Goal: Task Accomplishment & Management: Complete application form

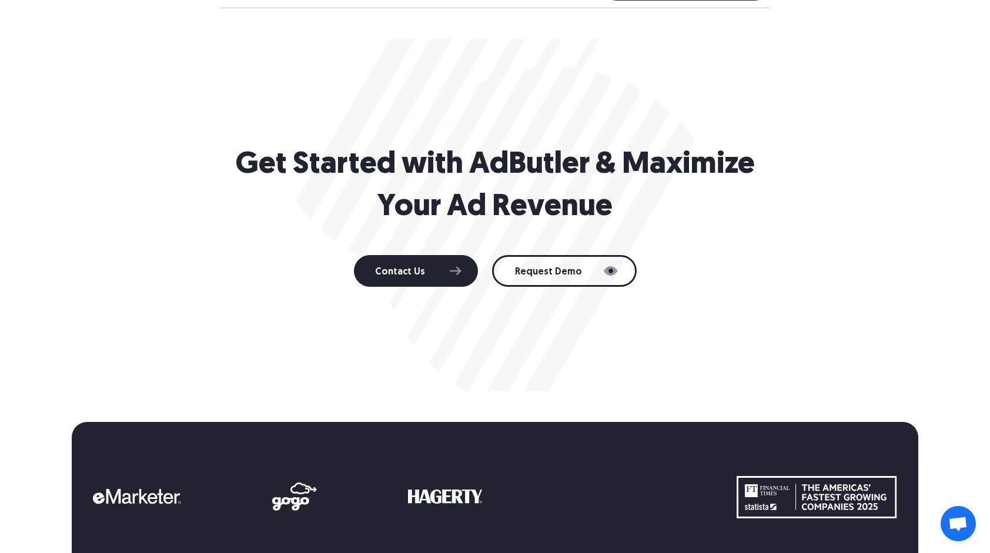
scroll to position [588, 0]
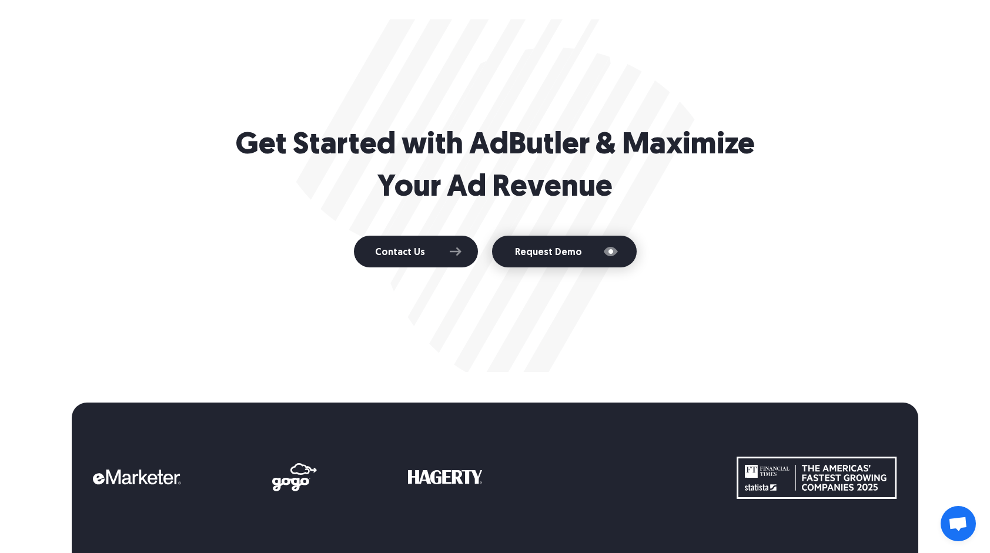
click at [564, 260] on link "Request Demo" at bounding box center [564, 252] width 145 height 32
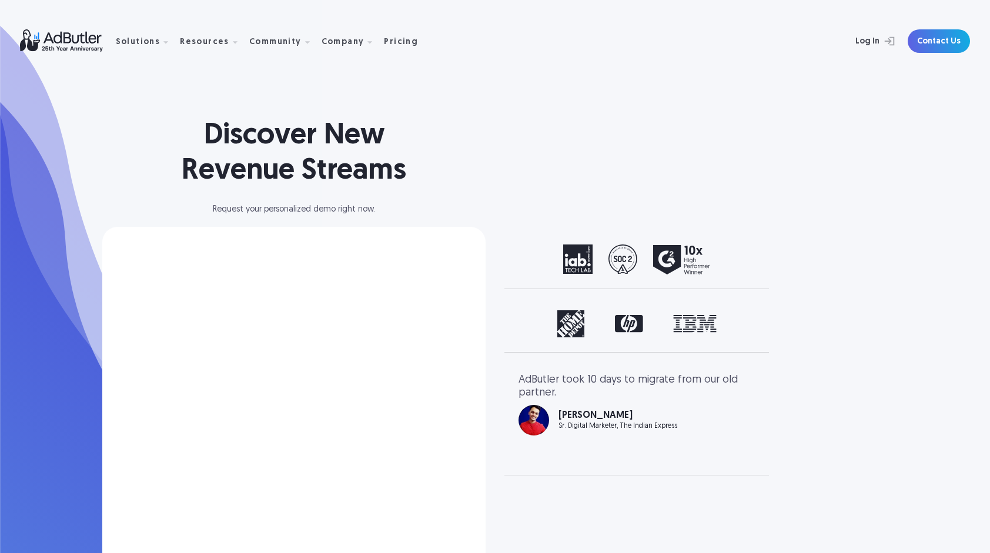
select select "North America"
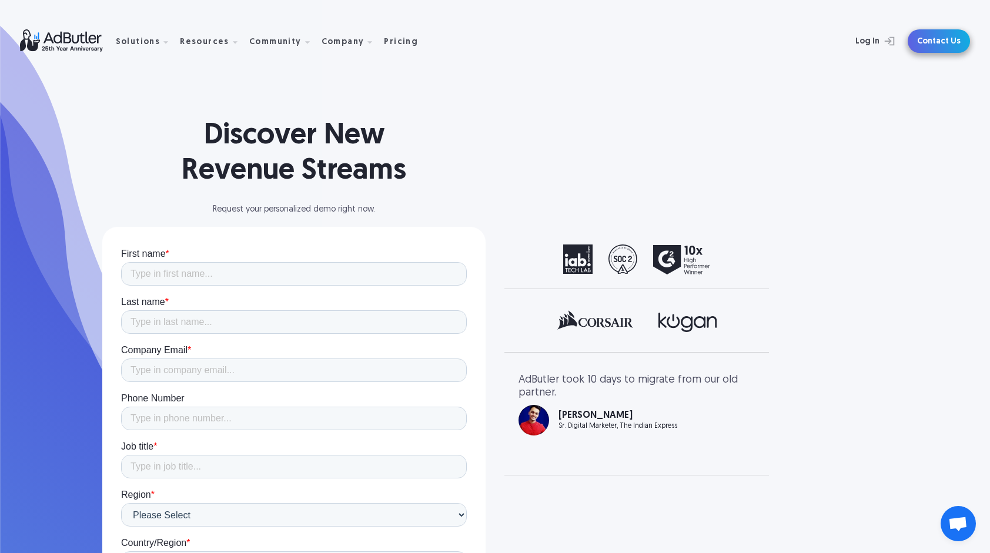
click at [959, 43] on link "Contact Us" at bounding box center [939, 41] width 62 height 24
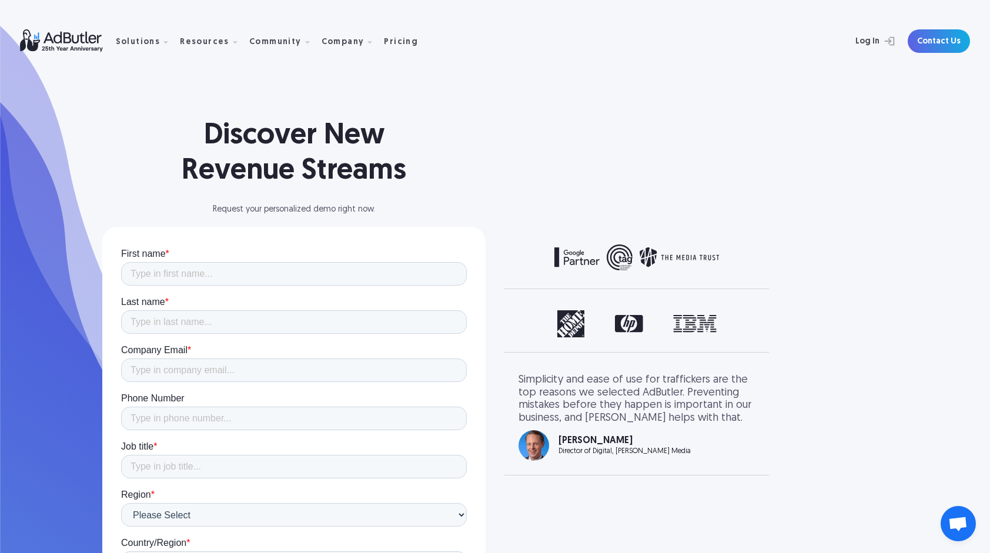
click at [75, 46] on img at bounding box center [68, 40] width 96 height 23
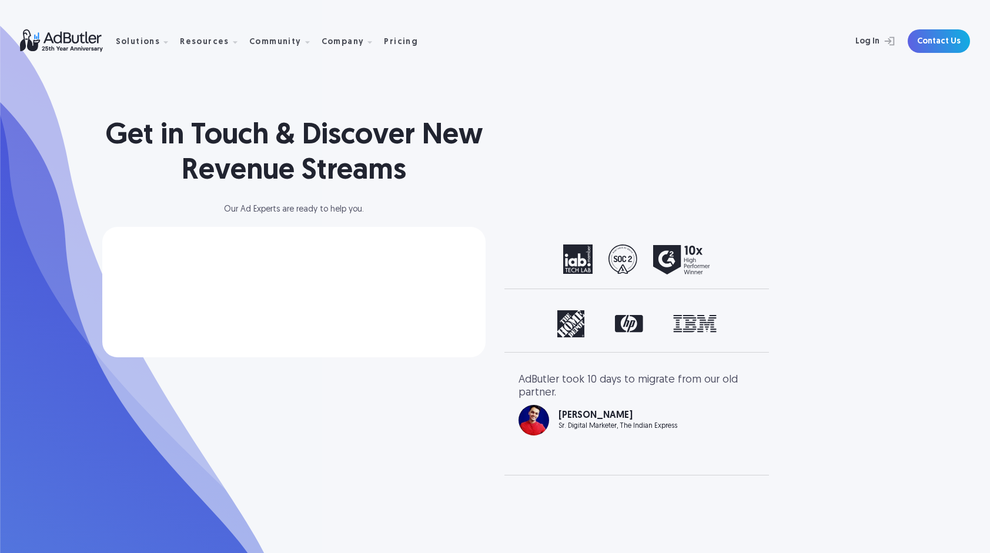
select select "[GEOGRAPHIC_DATA]"
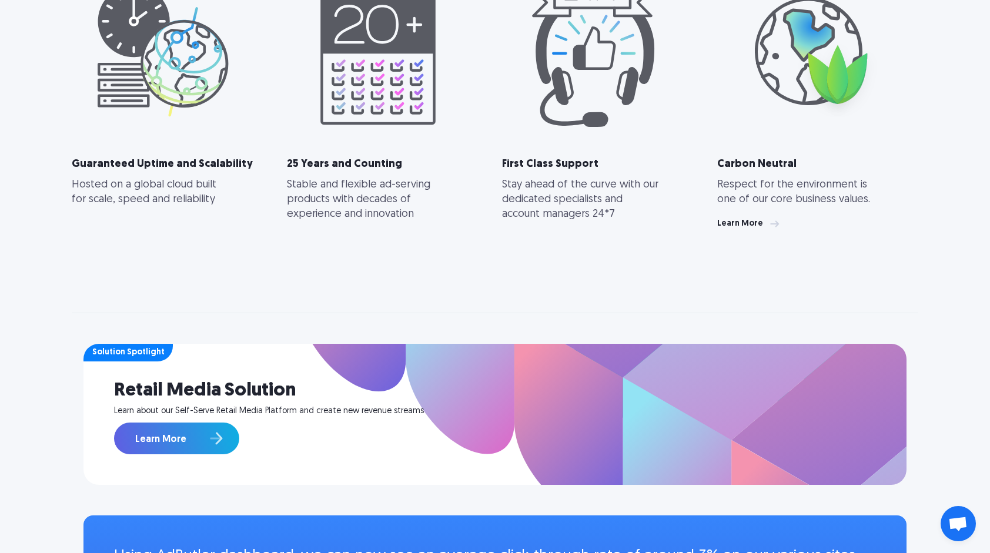
scroll to position [764, 0]
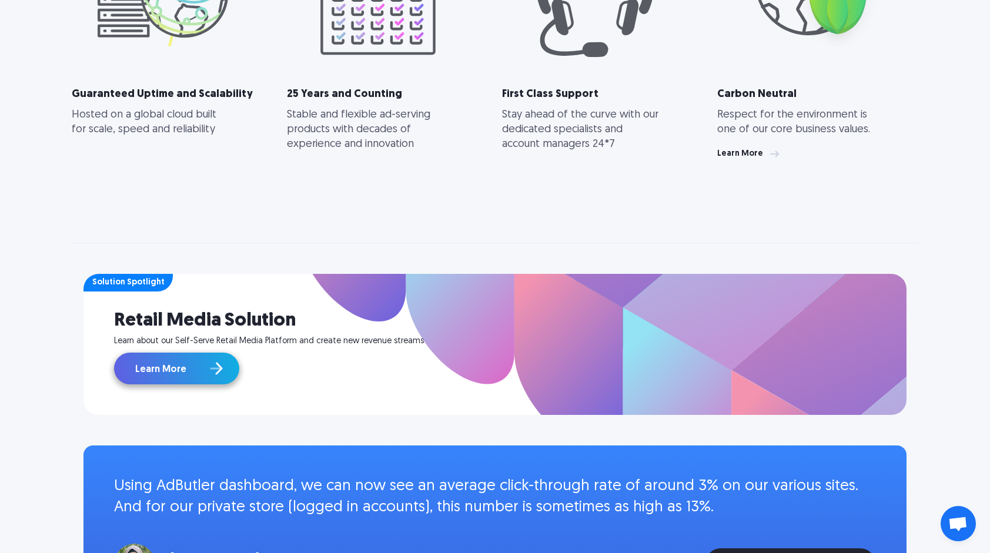
click at [207, 377] on link "Learn More" at bounding box center [176, 369] width 125 height 32
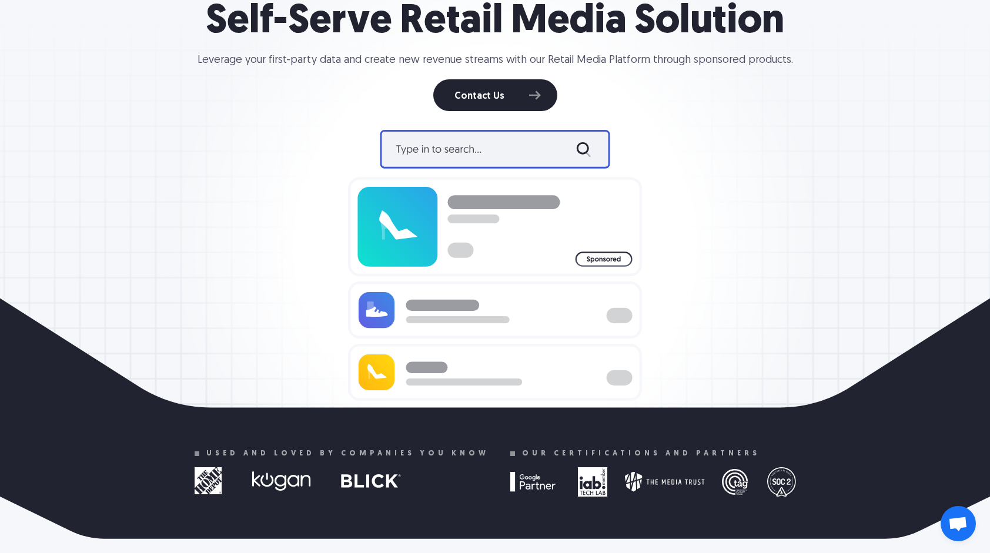
scroll to position [118, 0]
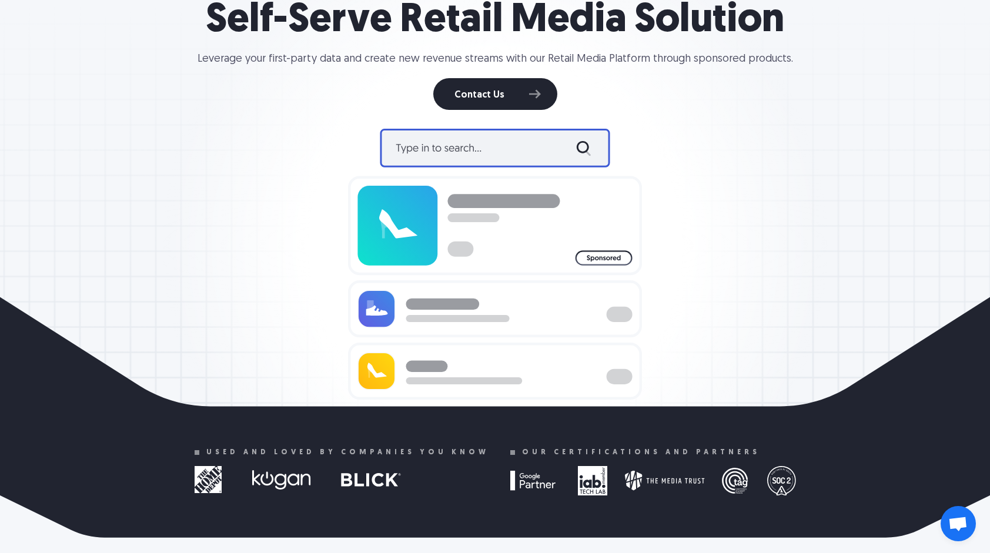
click at [473, 151] on img at bounding box center [495, 264] width 294 height 309
click at [446, 145] on img at bounding box center [495, 264] width 294 height 309
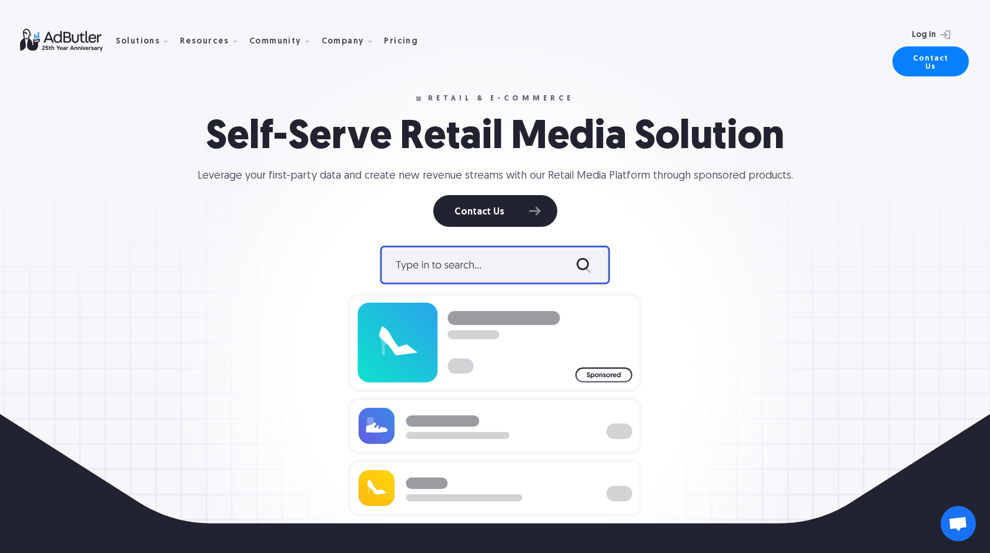
scroll to position [0, 0]
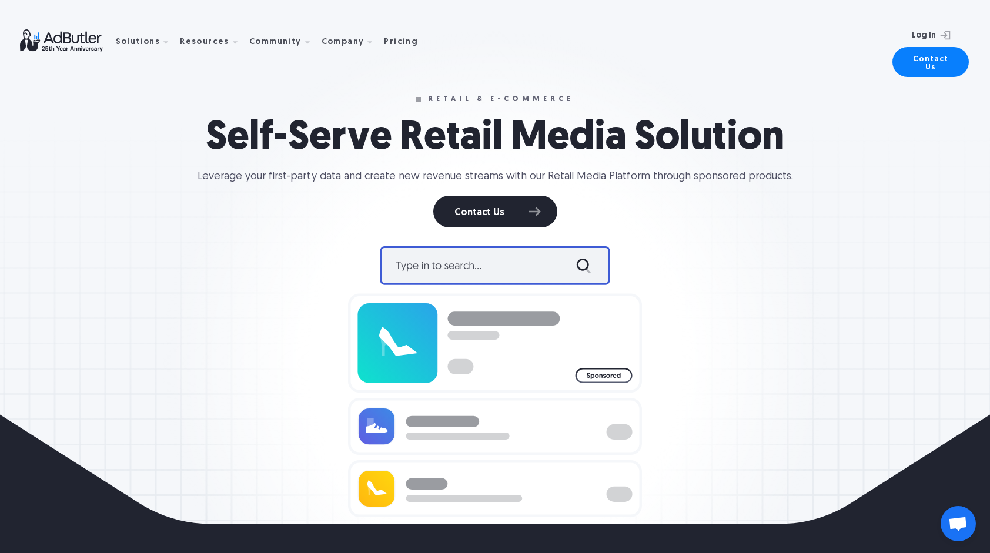
click at [634, 175] on div "Leverage your first-party data and create new revenue streams with our Retail M…" at bounding box center [496, 176] width 596 height 15
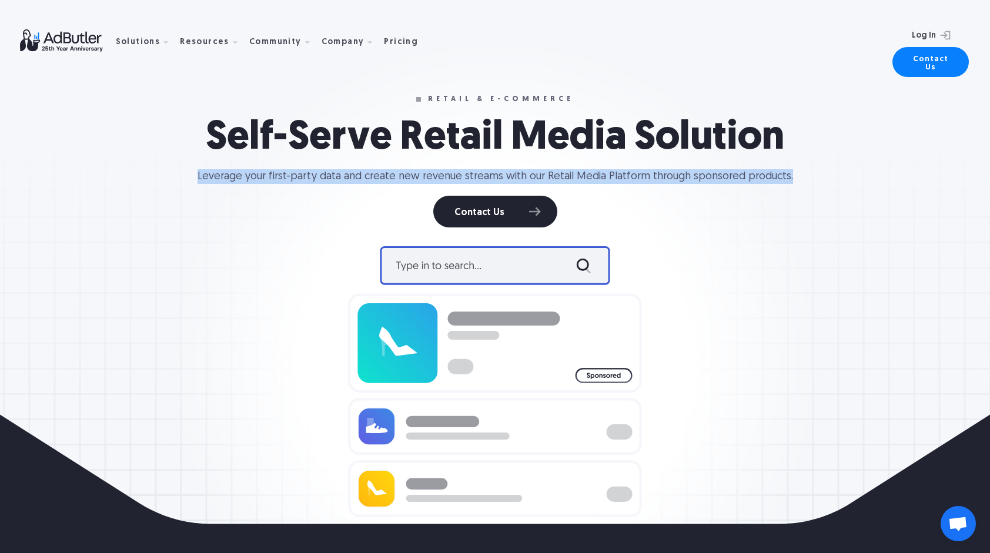
click at [634, 175] on div "Leverage your first-party data and create new revenue streams with our Retail M…" at bounding box center [496, 176] width 596 height 15
copy div "Leverage your first-party data and create new revenue streams with our Retail M…"
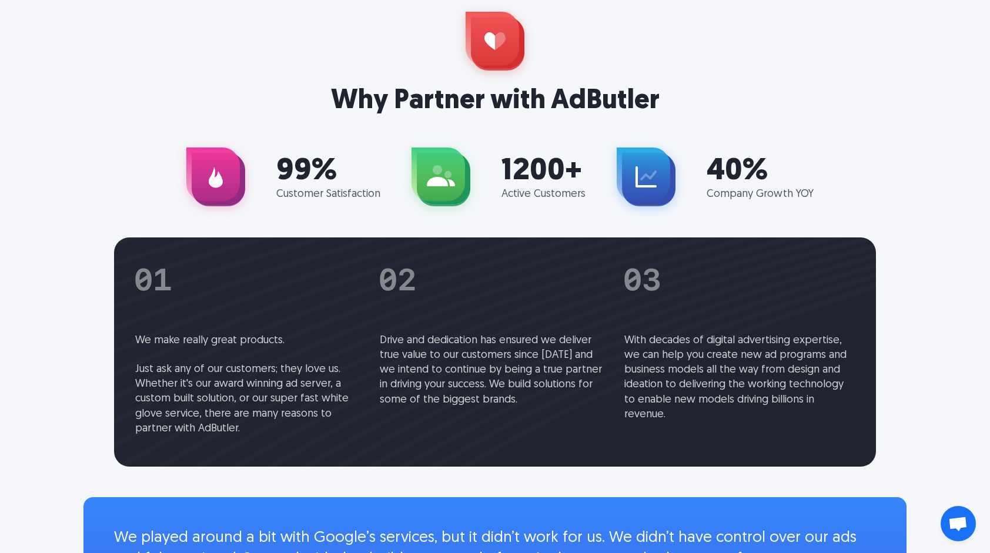
scroll to position [2704, 0]
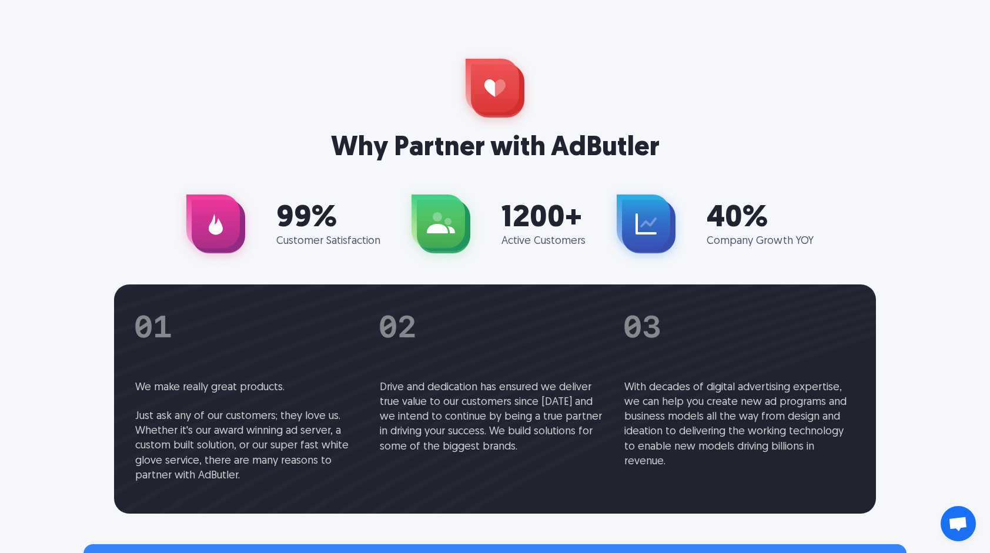
click at [437, 109] on div "Why Partner with AdButler" at bounding box center [495, 109] width 894 height 116
drag, startPoint x: 442, startPoint y: 111, endPoint x: 420, endPoint y: 174, distance: 66.6
drag, startPoint x: 420, startPoint y: 174, endPoint x: 434, endPoint y: 93, distance: 81.9
click at [434, 93] on div "Why Partner with AdButler" at bounding box center [495, 109] width 894 height 116
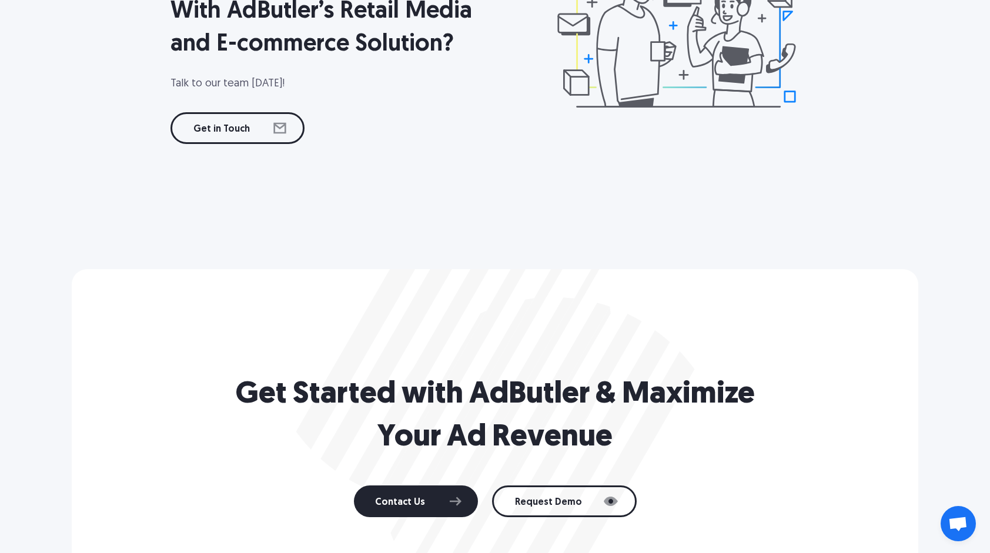
scroll to position [4468, 0]
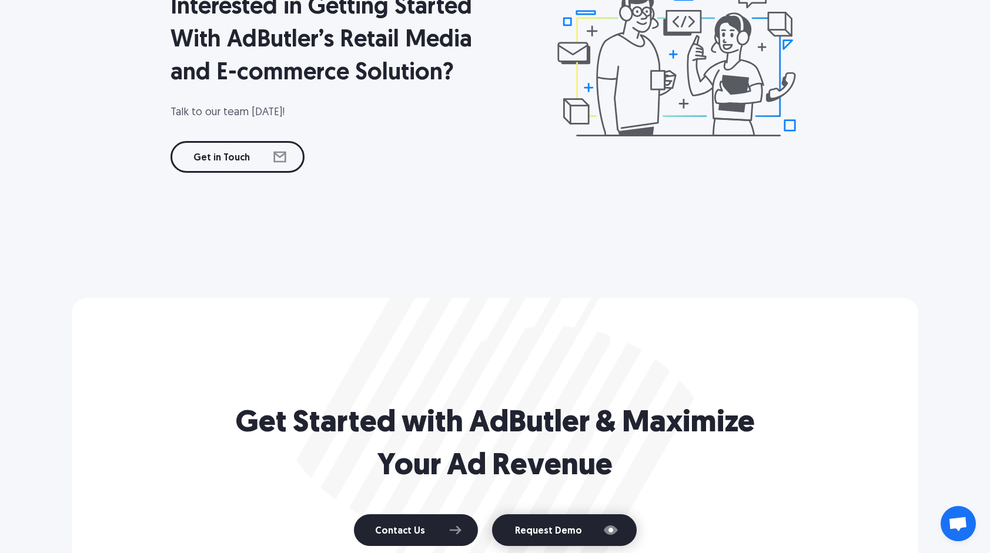
click at [527, 517] on link "Request Demo" at bounding box center [564, 530] width 145 height 32
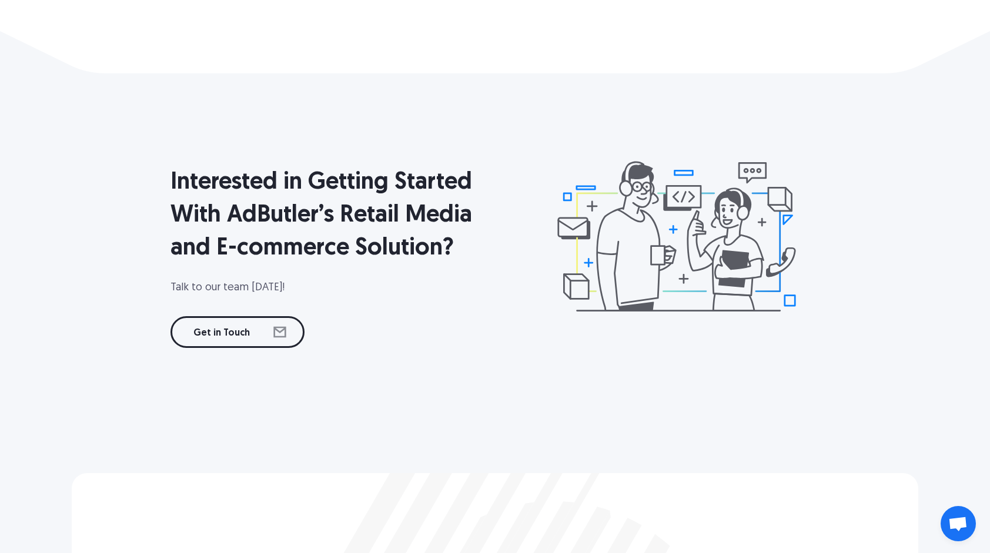
scroll to position [4292, 0]
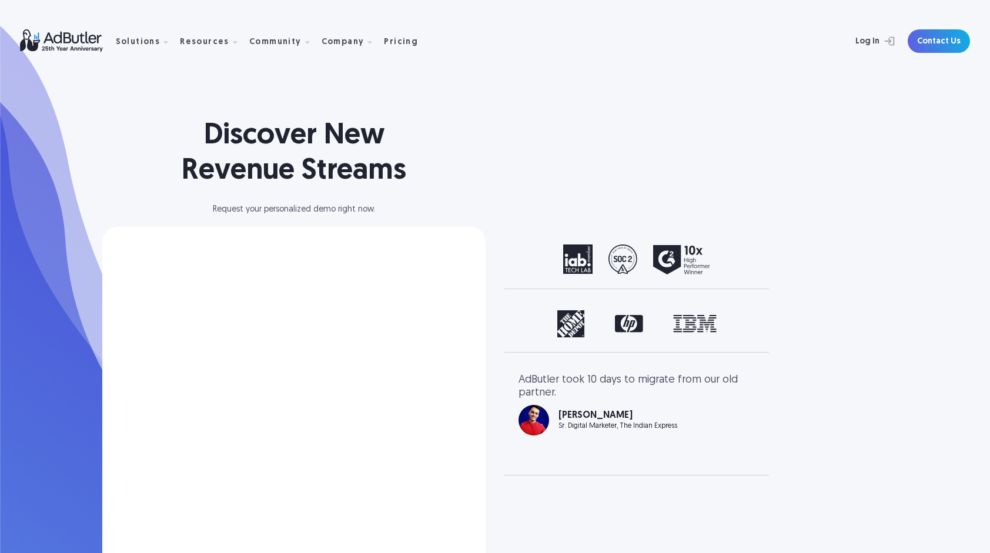
select select "[GEOGRAPHIC_DATA]"
